Goal: Task Accomplishment & Management: Manage account settings

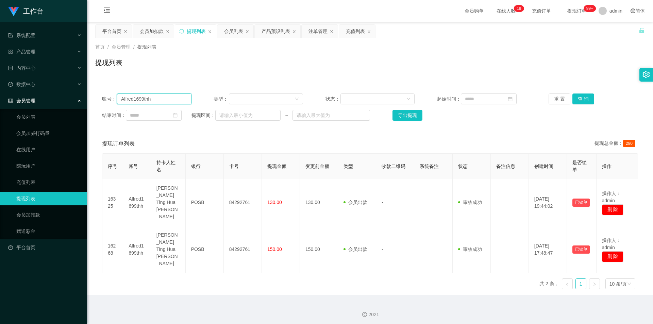
click at [173, 98] on input "Alfred1699thh" at bounding box center [154, 99] width 74 height 11
drag, startPoint x: 152, startPoint y: 31, endPoint x: 152, endPoint y: 40, distance: 8.9
click at [152, 31] on div "会员加扣款" at bounding box center [152, 31] width 24 height 13
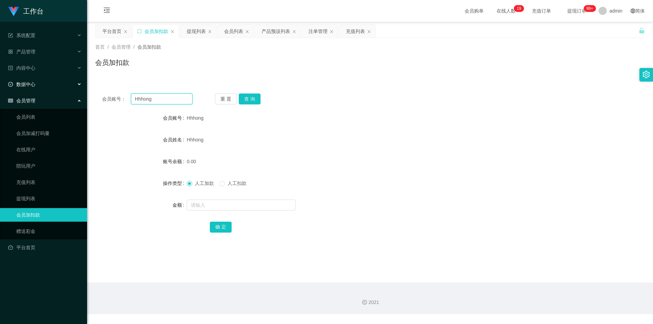
drag, startPoint x: 166, startPoint y: 99, endPoint x: 0, endPoint y: 83, distance: 167.1
click at [0, 83] on section "工作台 系统配置 产品管理 产品列表 产品预设列表 开奖记录 注单管理 即时注单 内容中心 站内信 公告列表 活动列表 数据中心 员工统计 团队统计 会员管理…" at bounding box center [326, 157] width 653 height 314
paste input "Tammygan"
type input "Tammygan"
click at [254, 98] on button "查 询" at bounding box center [250, 99] width 22 height 11
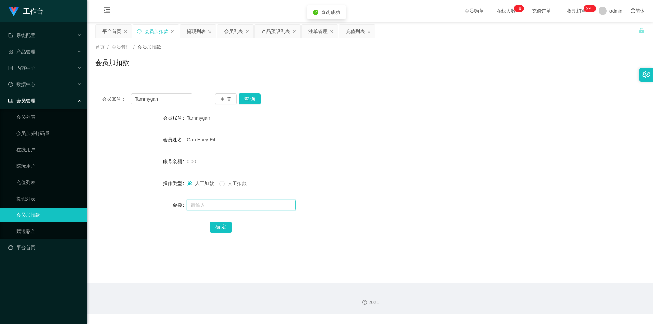
click at [213, 204] on input "text" at bounding box center [241, 205] width 109 height 11
type input "500"
click at [217, 224] on button "确 定" at bounding box center [221, 227] width 22 height 11
click at [315, 143] on div "Gan Huey Eih" at bounding box center [347, 140] width 321 height 14
click at [314, 105] on div "会员账号： Tammygan 重 置 查 询 会员账号 Tammygan 会员姓名 [PERSON_NAME] 账号余额 500.00 操作类型 人工加款 人…" at bounding box center [370, 168] width 550 height 162
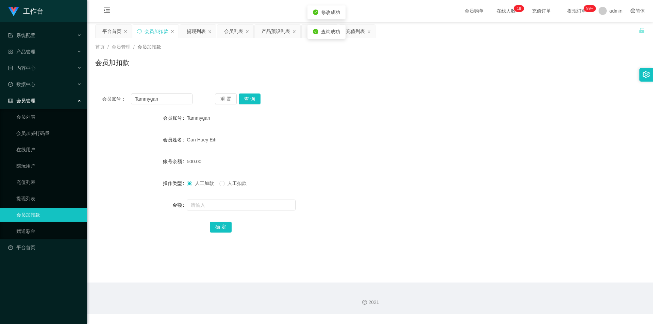
click at [284, 64] on div "会员加扣款" at bounding box center [370, 65] width 550 height 16
click at [232, 31] on div "会员列表" at bounding box center [233, 31] width 19 height 13
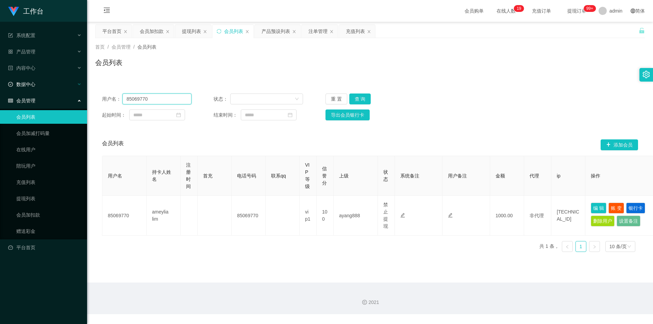
click at [0, 82] on section "工作台 系统配置 产品管理 产品列表 产品预设列表 开奖记录 注单管理 即时注单 内容中心 站内信 公告列表 活动列表 数据中心 员工统计 团队统计 会员管理…" at bounding box center [326, 157] width 653 height 314
paste input "Tammygan"
type input "Tammygan"
click at [359, 98] on button "查 询" at bounding box center [360, 99] width 22 height 11
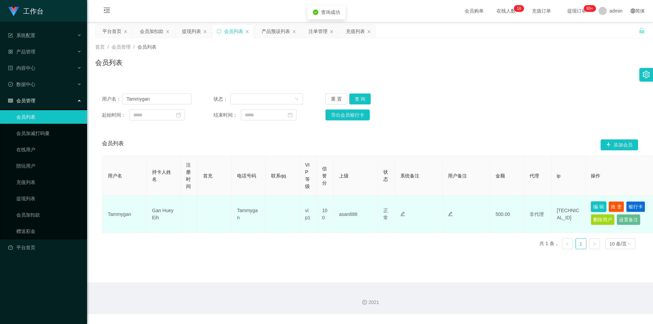
click at [595, 205] on button "编 辑" at bounding box center [599, 206] width 16 height 11
type input "Tammygan"
type input "Gan Huey Eih"
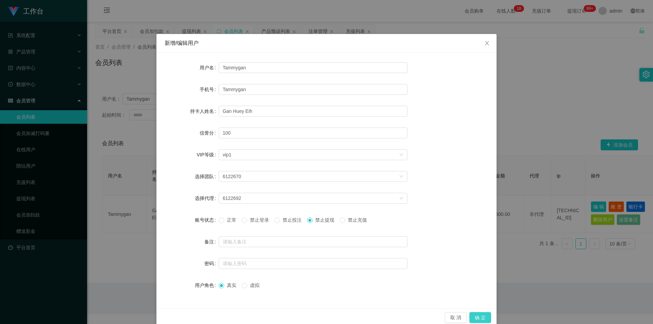
click at [476, 317] on button "确 定" at bounding box center [480, 317] width 22 height 11
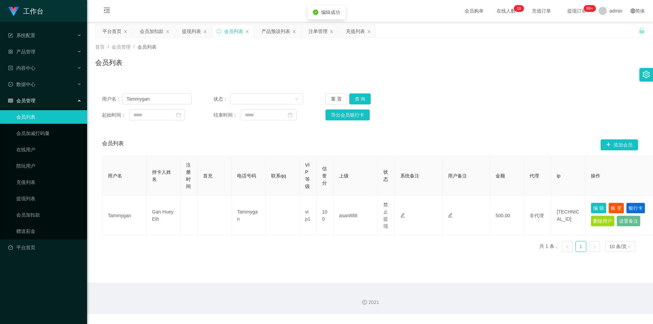
click at [464, 276] on main "关闭左侧 关闭右侧 关闭其它 刷新页面 平台首页 会员加扣款 提现列表 会员列表 产品预设列表 注单管理 充值列表 首页 / 会员管理 / 会员列表 / 会员…" at bounding box center [370, 152] width 566 height 261
click at [494, 122] on div "用户名： Tammygan 状态： 重 置 查 询 起始时间： 结束时间： 导出会员银行卡" at bounding box center [370, 107] width 550 height 40
click at [459, 103] on div "用户名： Tammygan 状态： 重 置 查 询" at bounding box center [370, 99] width 536 height 11
